Goal: Task Accomplishment & Management: Complete application form

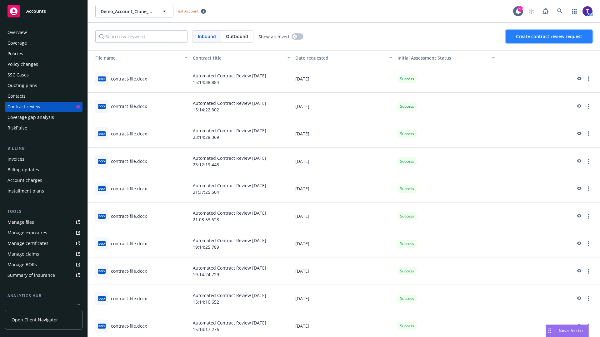
click at [549, 37] on span "Create contract review request" at bounding box center [549, 36] width 66 height 6
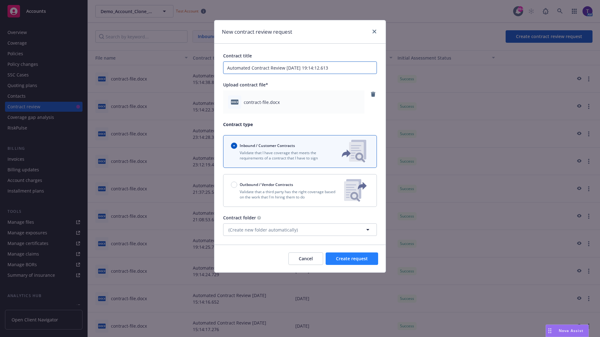
type input "Automated Contract Review [DATE] 19:14:12.613"
click at [352, 259] on span "Create request" at bounding box center [352, 259] width 32 height 6
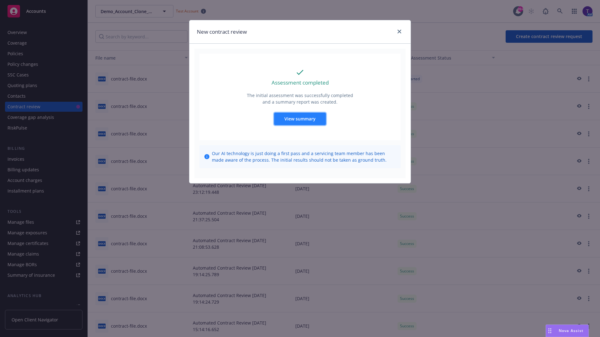
click at [299, 119] on span "View summary" at bounding box center [299, 119] width 31 height 6
